Goal: Find specific page/section: Find specific page/section

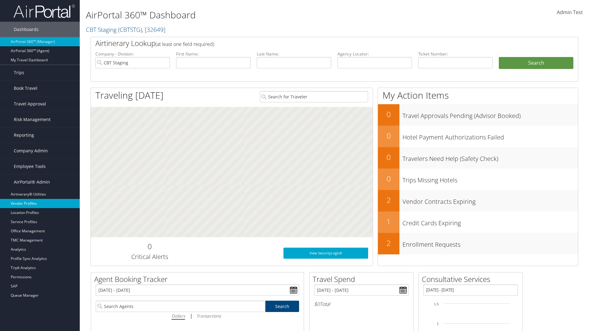
click at [40, 204] on link "Vendor Profiles" at bounding box center [40, 203] width 80 height 9
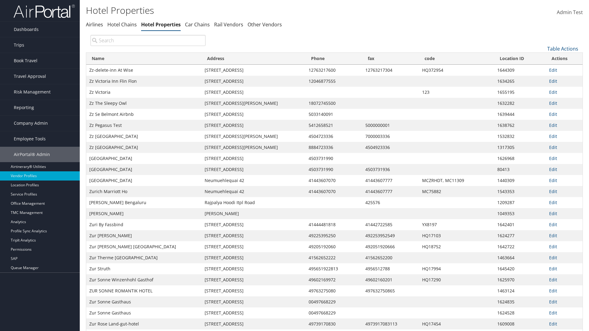
click at [144, 59] on th "Name" at bounding box center [143, 59] width 115 height 12
